Goal: Transaction & Acquisition: Purchase product/service

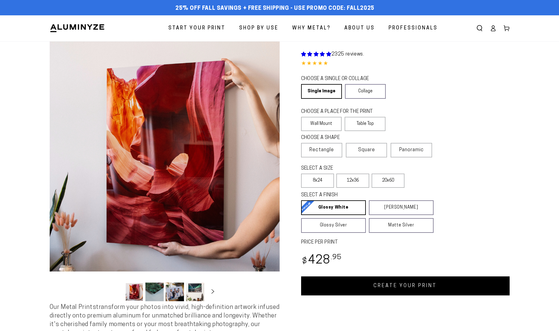
select select "**********"
click at [322, 124] on label "Wall Mount" at bounding box center [321, 124] width 41 height 14
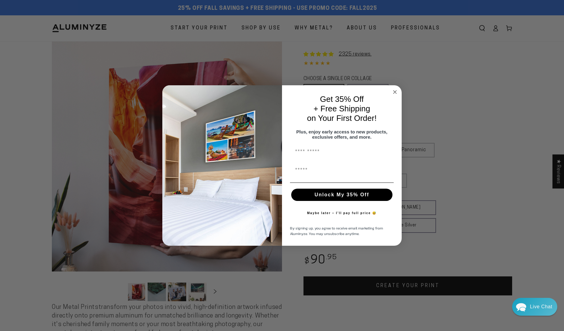
click at [396, 89] on circle "Close dialog" at bounding box center [394, 91] width 7 height 7
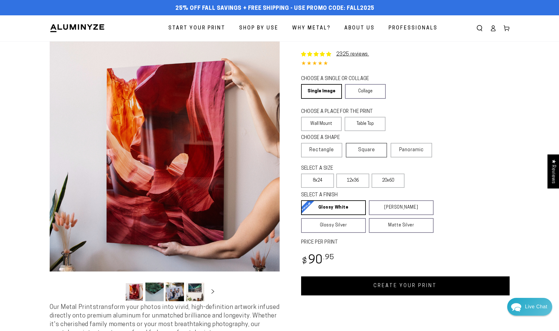
click at [367, 150] on span "Square" at bounding box center [366, 149] width 17 height 7
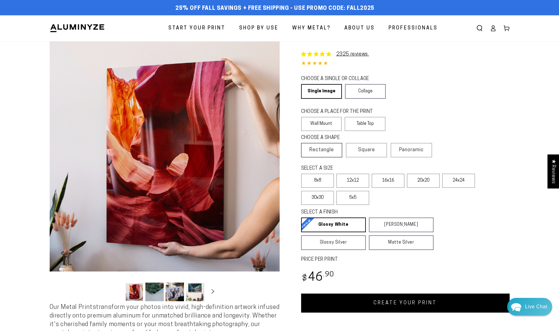
click at [324, 151] on span "Rectangle" at bounding box center [322, 149] width 25 height 7
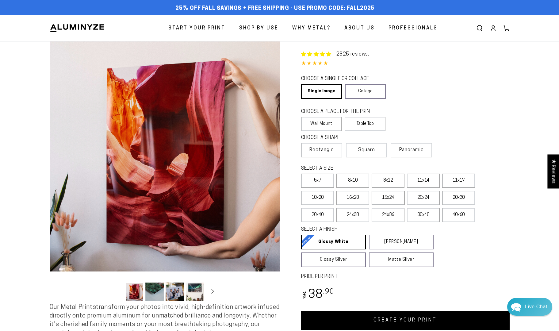
click at [384, 197] on label "16x24" at bounding box center [388, 198] width 33 height 14
click at [363, 89] on link "Collage" at bounding box center [365, 91] width 41 height 15
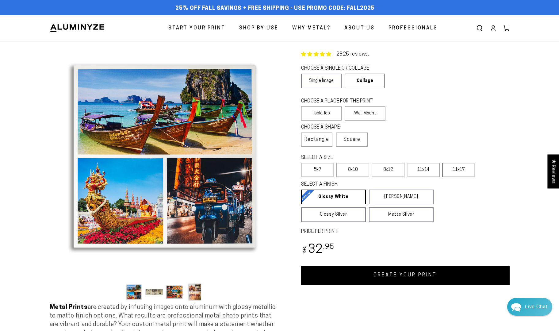
click at [454, 165] on label "11x17" at bounding box center [458, 170] width 33 height 14
click at [457, 169] on label "11x17" at bounding box center [458, 170] width 33 height 14
click at [369, 113] on label "Wall Mount" at bounding box center [365, 113] width 41 height 14
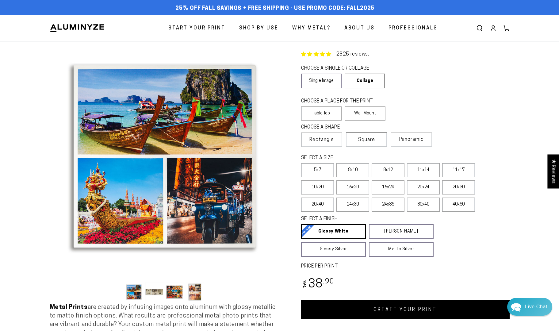
click at [365, 140] on span "Square" at bounding box center [366, 139] width 17 height 7
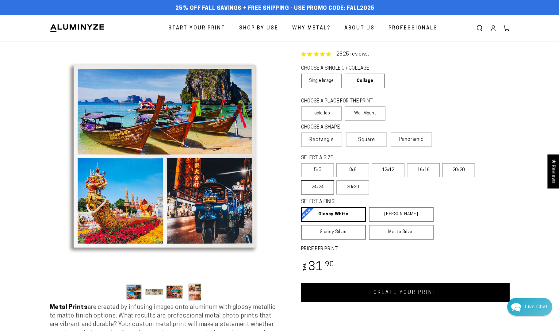
click at [321, 187] on label "24x24" at bounding box center [317, 187] width 33 height 14
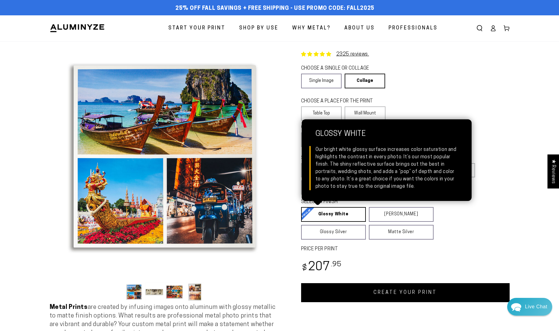
click at [328, 214] on link "Glossy White Glossy White Our bright white glossy surface increases color satur…" at bounding box center [333, 214] width 65 height 15
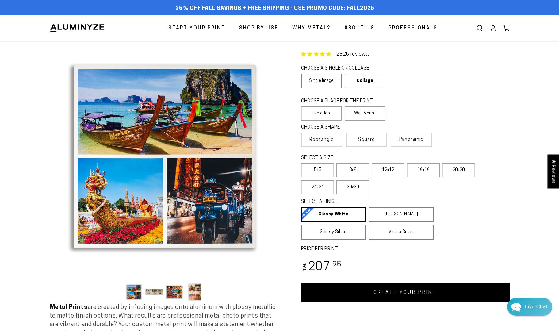
click at [315, 138] on span "Rectangle" at bounding box center [322, 139] width 25 height 7
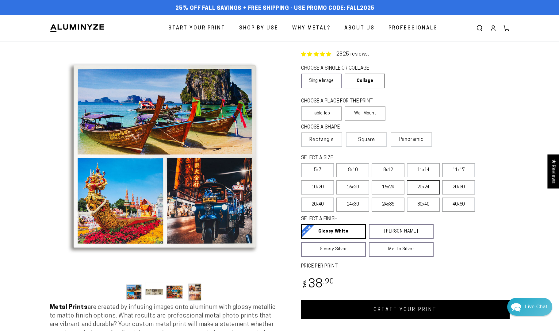
click at [425, 186] on label "20x24" at bounding box center [423, 187] width 33 height 14
click at [396, 307] on link "CREATE YOUR PRINT" at bounding box center [405, 309] width 209 height 19
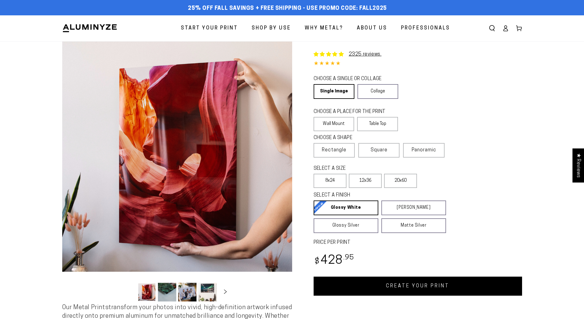
select select "**********"
click at [415, 285] on link "CREATE YOUR PRINT" at bounding box center [418, 285] width 209 height 19
select select "**********"
click at [374, 90] on link "Collage" at bounding box center [378, 91] width 41 height 15
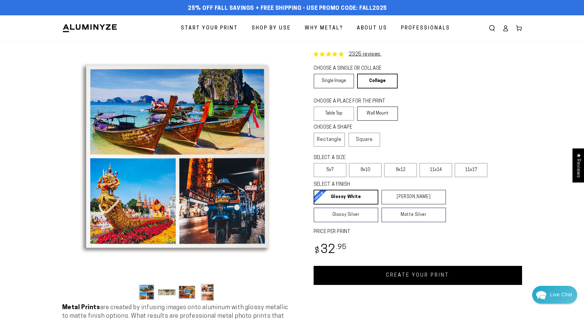
click at [379, 111] on label "Wall Mount" at bounding box center [377, 113] width 41 height 14
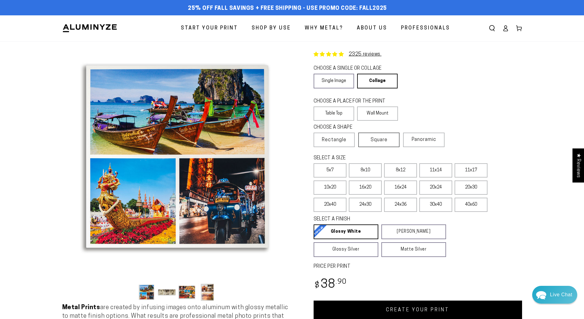
click at [381, 138] on span "Square" at bounding box center [379, 139] width 17 height 7
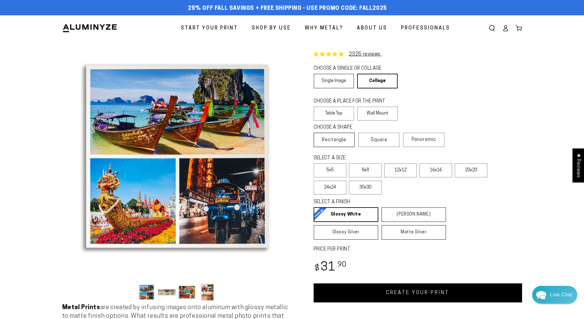
click at [324, 137] on span "Rectangle" at bounding box center [334, 139] width 25 height 7
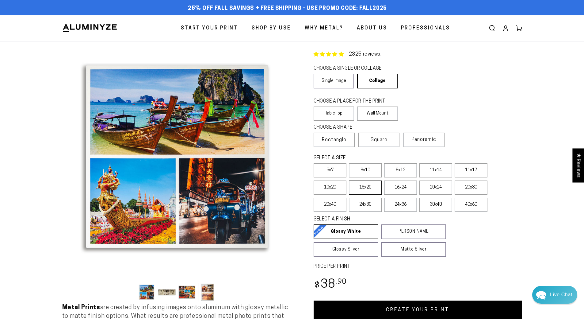
click at [368, 187] on label "16x20" at bounding box center [365, 187] width 33 height 14
click at [407, 311] on link "CREATE YOUR PRINT" at bounding box center [418, 309] width 209 height 19
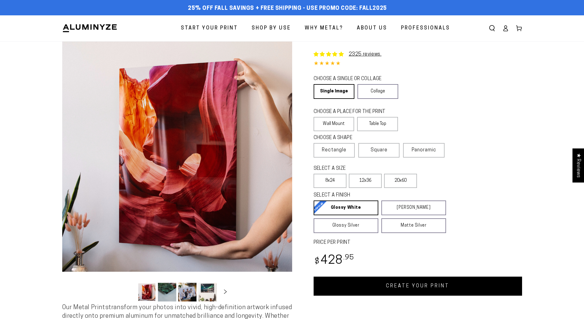
select select "**********"
click at [325, 123] on label "Wall Mount" at bounding box center [334, 124] width 41 height 14
click at [377, 88] on link "Collage" at bounding box center [378, 91] width 41 height 15
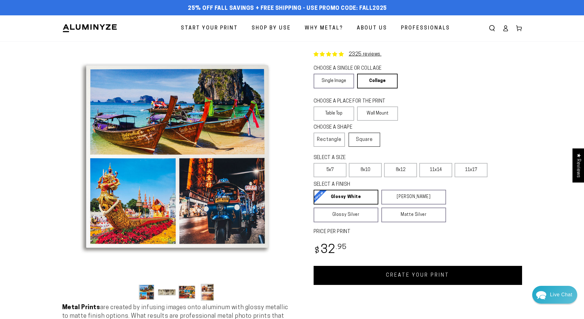
click at [370, 138] on span "Square" at bounding box center [364, 139] width 17 height 7
click at [333, 142] on span "Rectangle" at bounding box center [329, 139] width 25 height 7
click at [372, 112] on label "Wall Mount" at bounding box center [377, 113] width 41 height 14
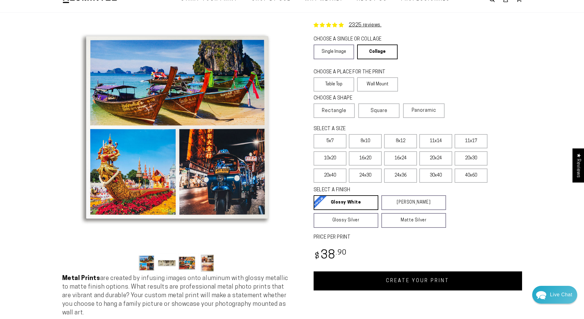
scroll to position [27, 0]
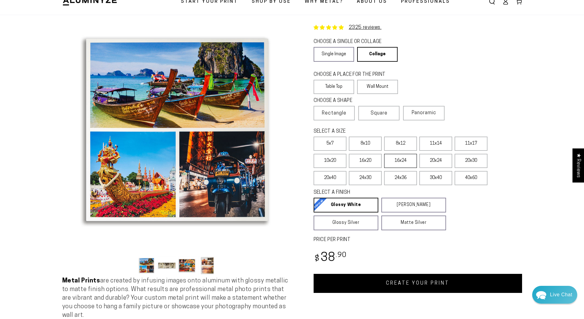
click at [395, 163] on label "16x24" at bounding box center [400, 161] width 33 height 14
click at [399, 156] on label "16x24" at bounding box center [400, 161] width 33 height 14
click at [366, 159] on label "16x20" at bounding box center [365, 161] width 33 height 14
click at [387, 285] on link "CREATE YOUR PRINT" at bounding box center [418, 283] width 209 height 19
